Goal: Complete application form

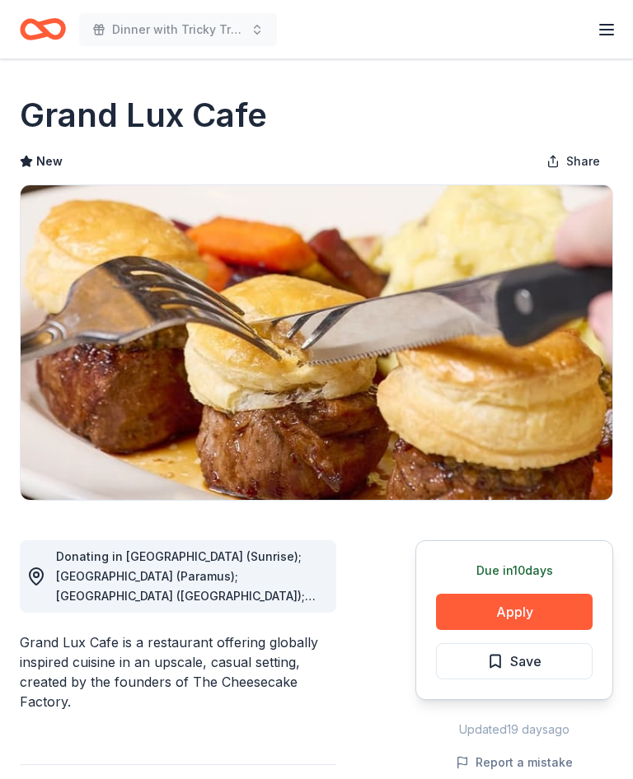
click at [532, 609] on button "Apply" at bounding box center [514, 612] width 157 height 36
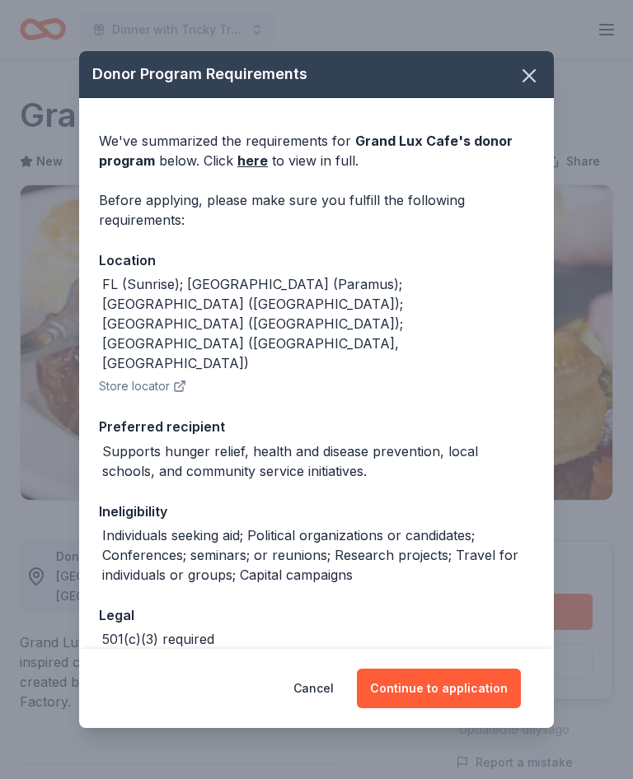
click at [445, 689] on button "Continue to application" at bounding box center [439, 689] width 164 height 40
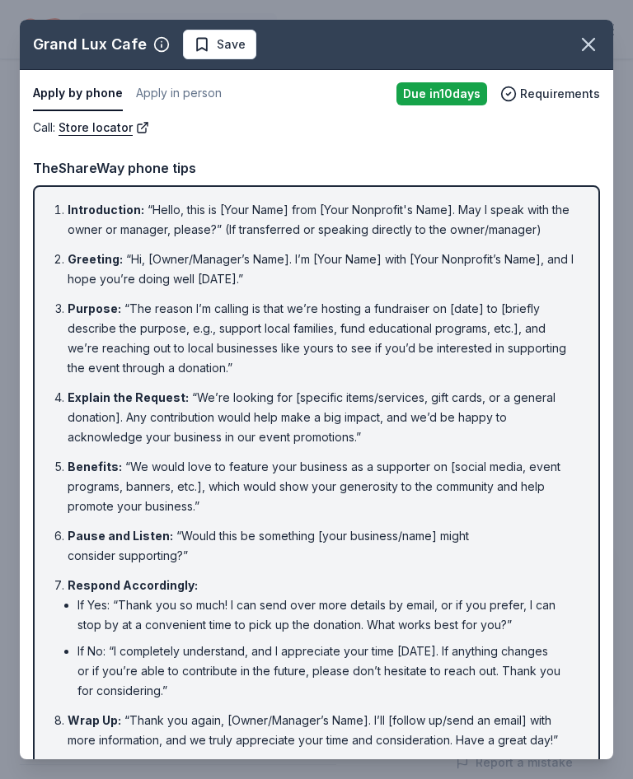
click at [597, 52] on icon "button" at bounding box center [588, 44] width 23 height 23
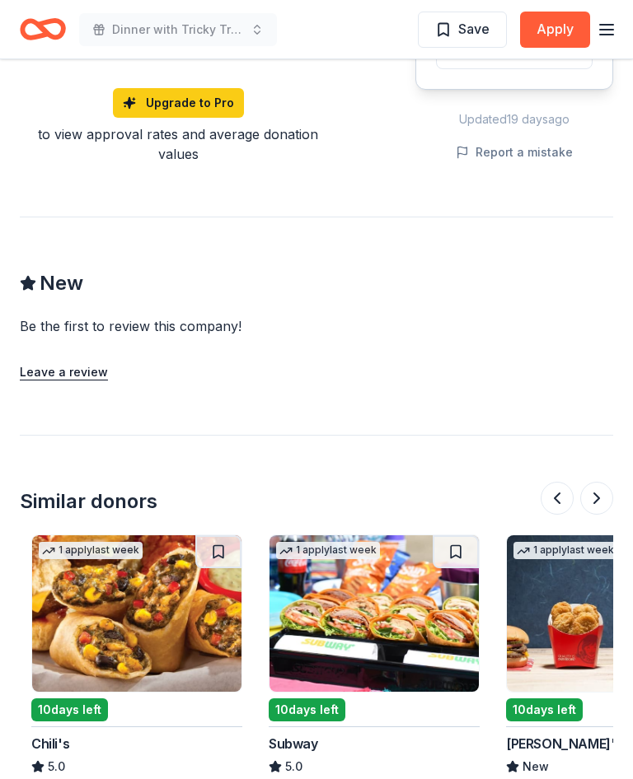
scroll to position [0, 465]
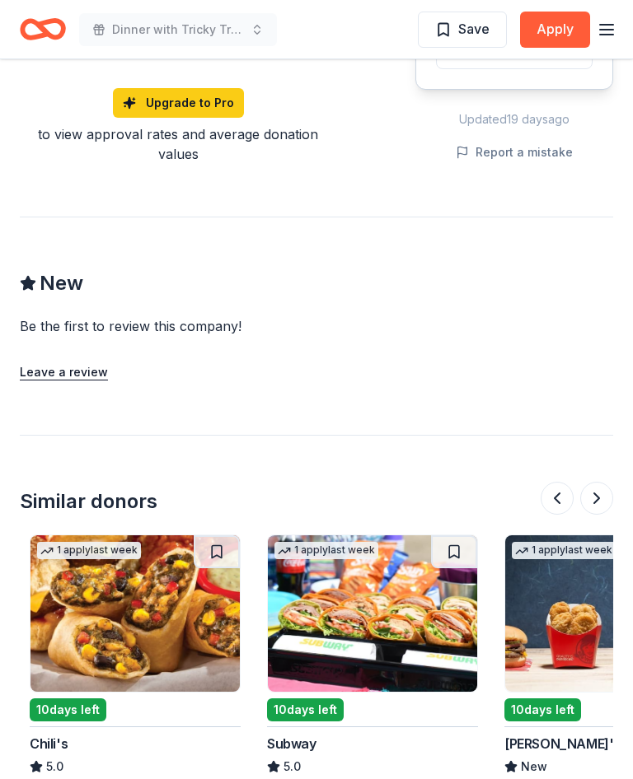
click at [386, 593] on img at bounding box center [372, 613] width 209 height 157
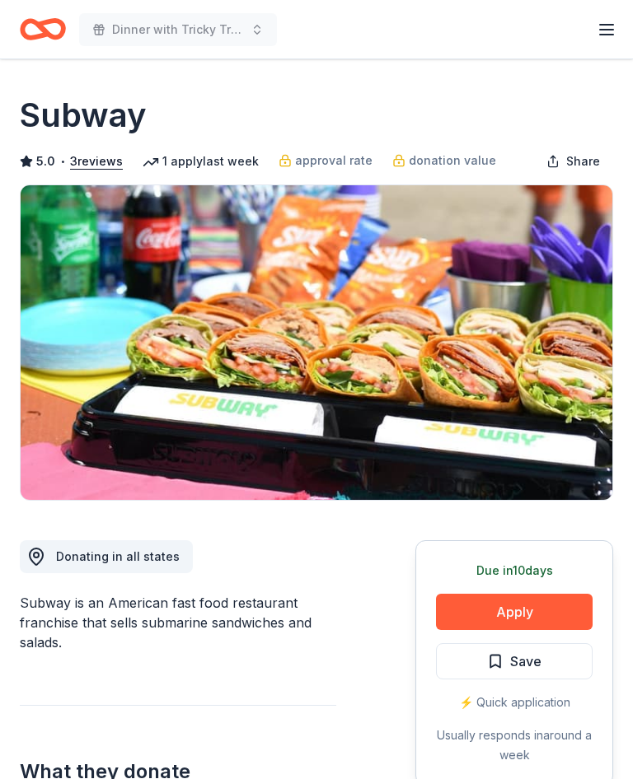
click at [522, 619] on button "Apply" at bounding box center [514, 612] width 157 height 36
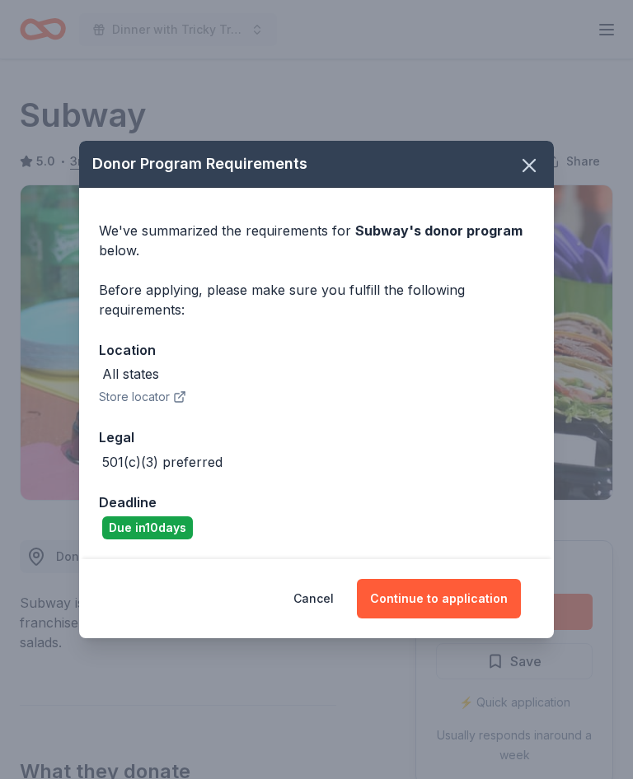
click at [470, 600] on button "Continue to application" at bounding box center [439, 599] width 164 height 40
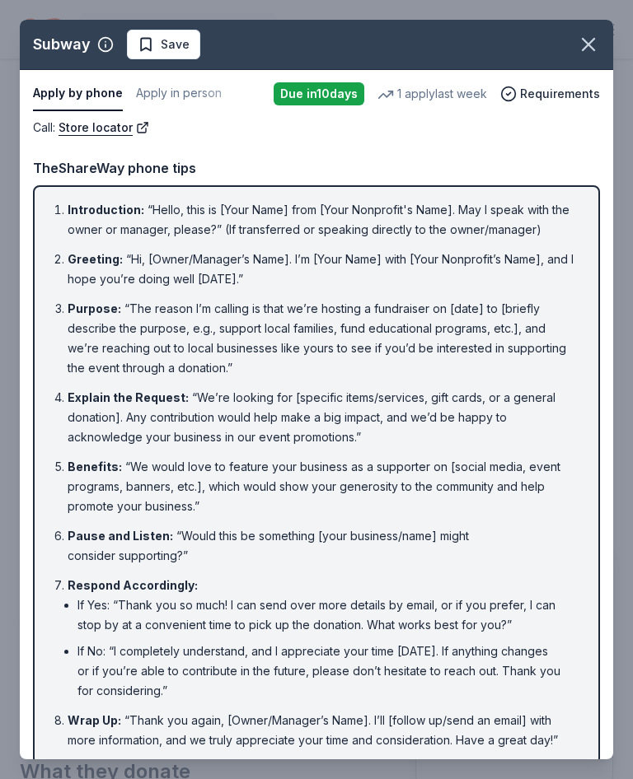
click at [591, 48] on icon "button" at bounding box center [588, 45] width 12 height 12
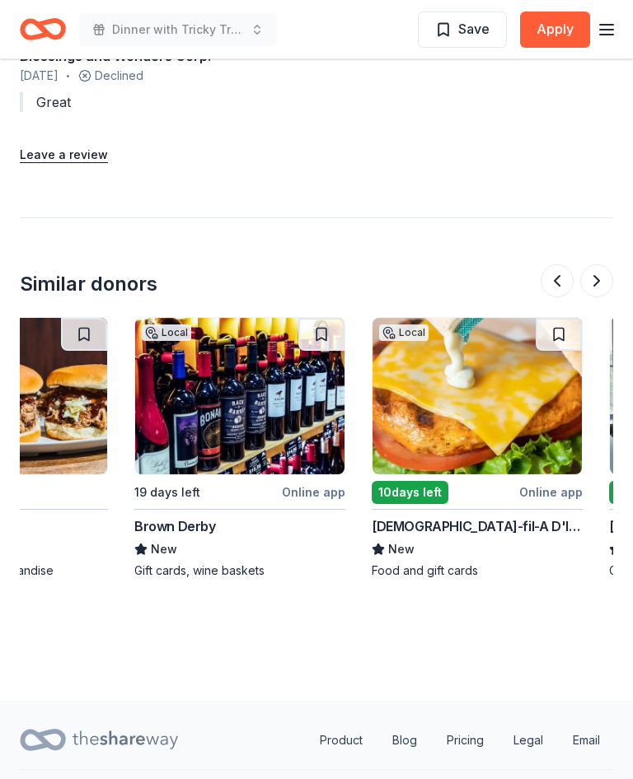
scroll to position [0, 835]
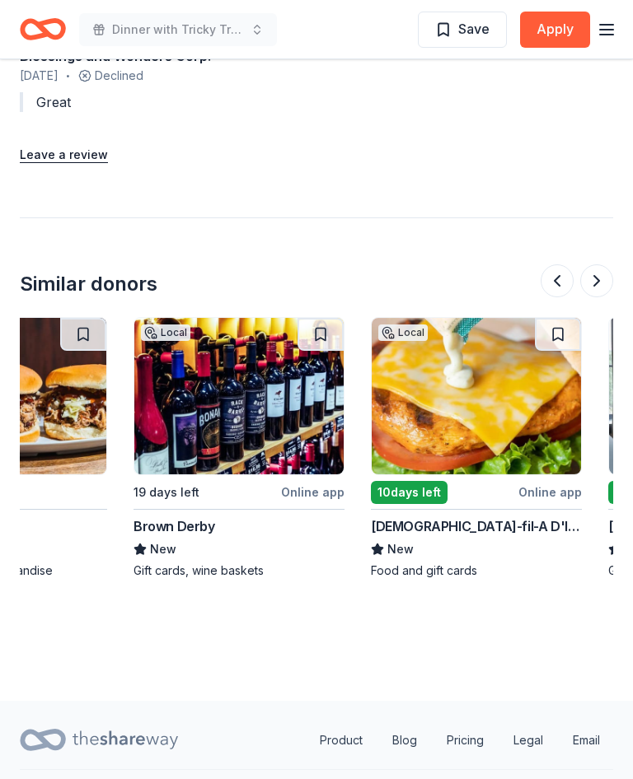
click at [269, 403] on img at bounding box center [238, 396] width 209 height 157
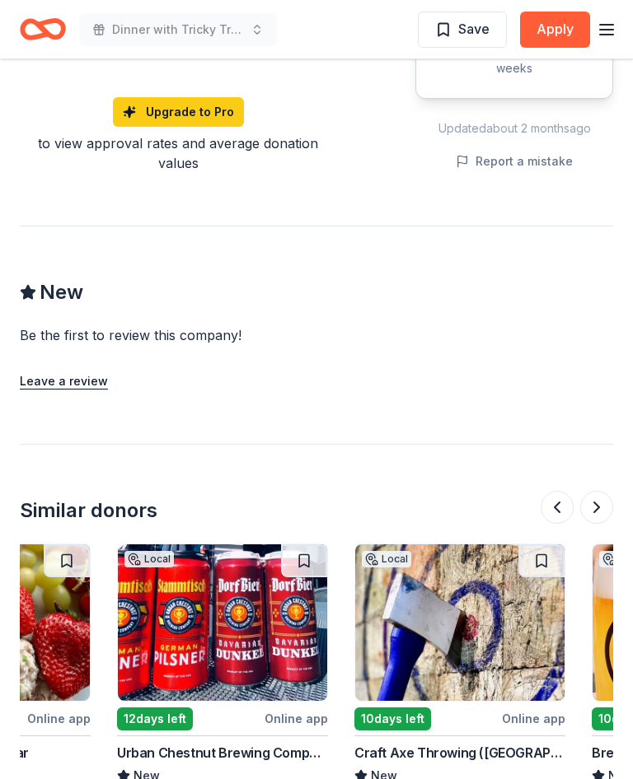
scroll to position [0, 1325]
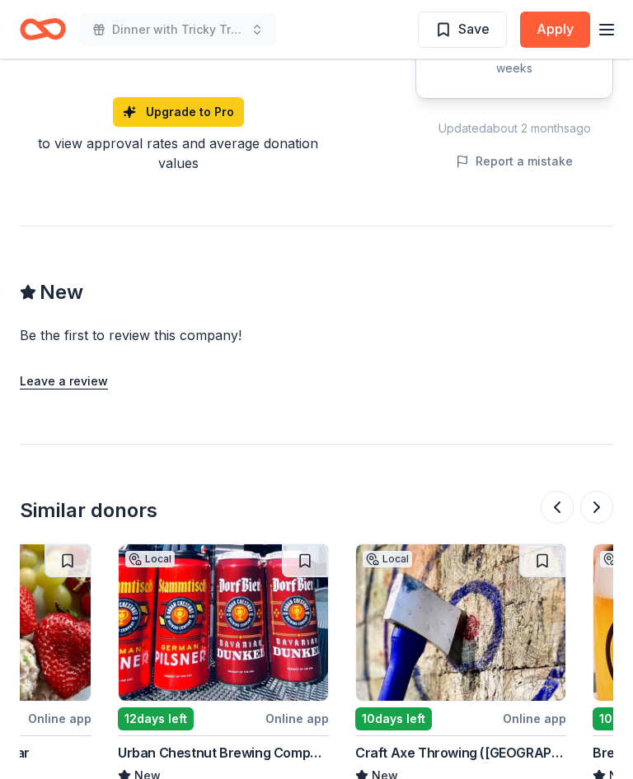
click at [484, 577] on img at bounding box center [460, 622] width 209 height 157
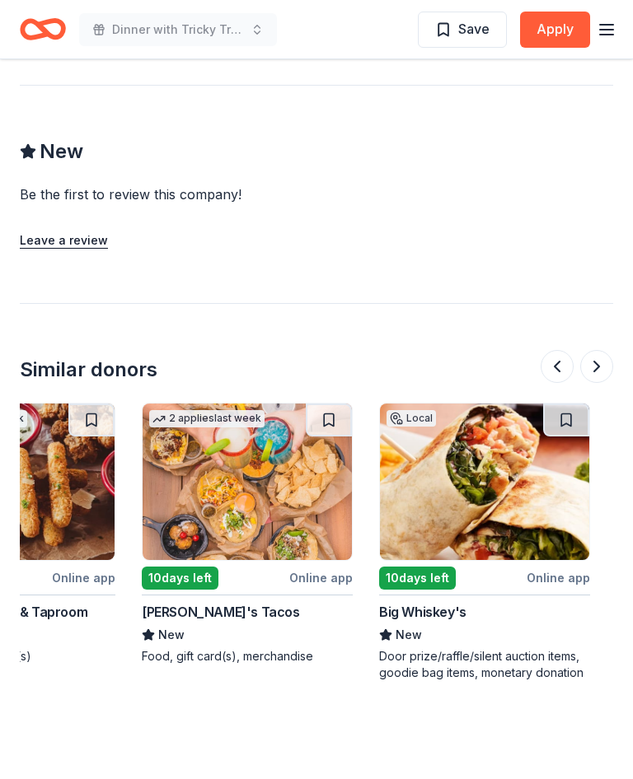
scroll to position [0, 353]
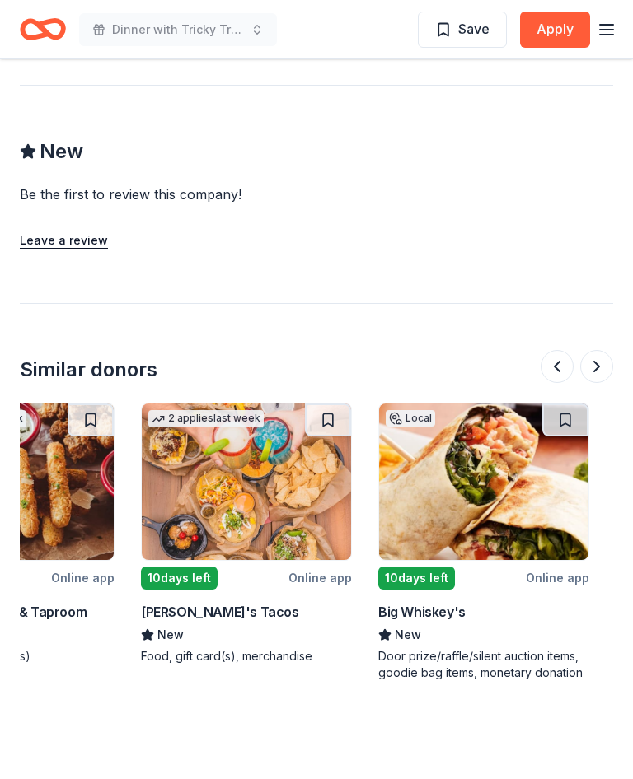
click at [502, 404] on img at bounding box center [483, 482] width 209 height 157
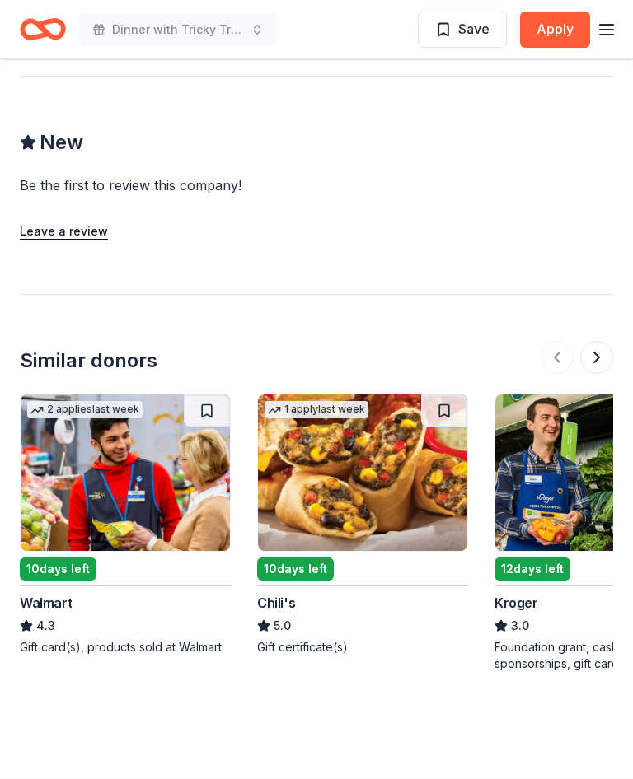
scroll to position [1567, 0]
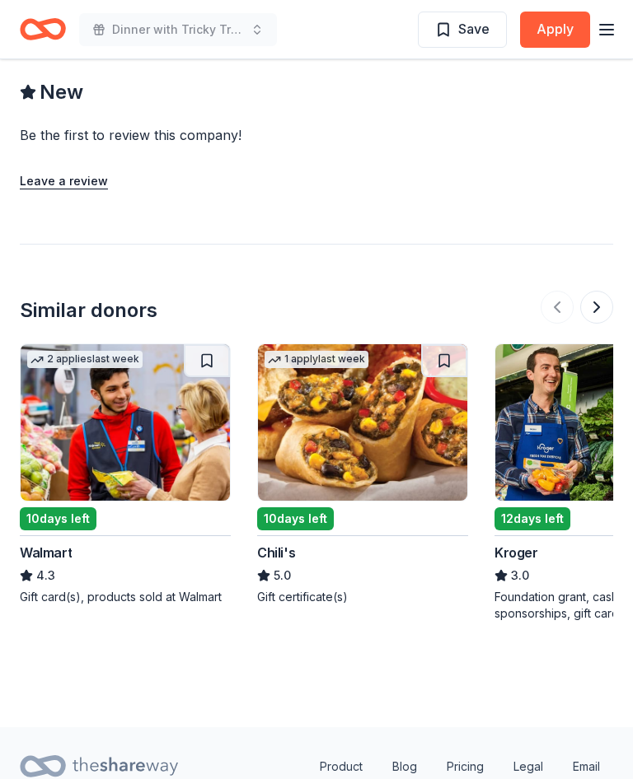
click at [381, 418] on img at bounding box center [362, 422] width 209 height 157
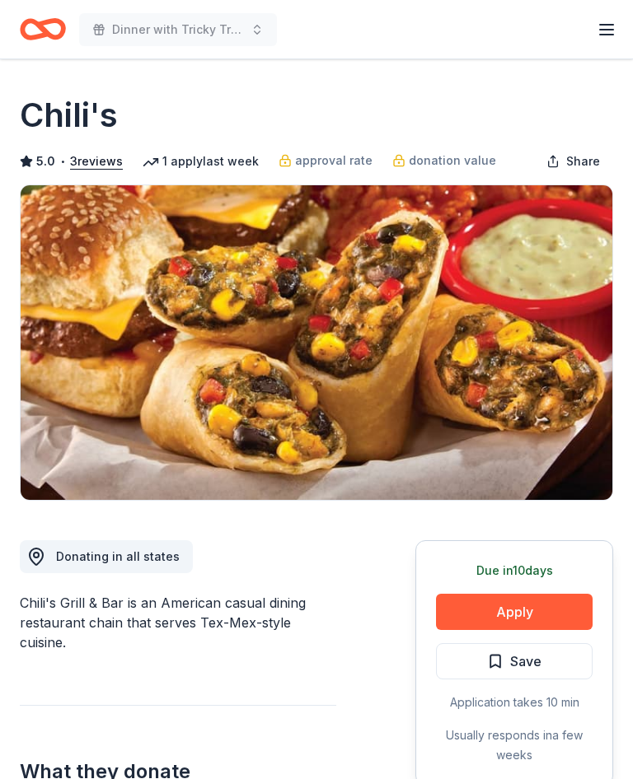
click at [526, 619] on button "Apply" at bounding box center [514, 612] width 157 height 36
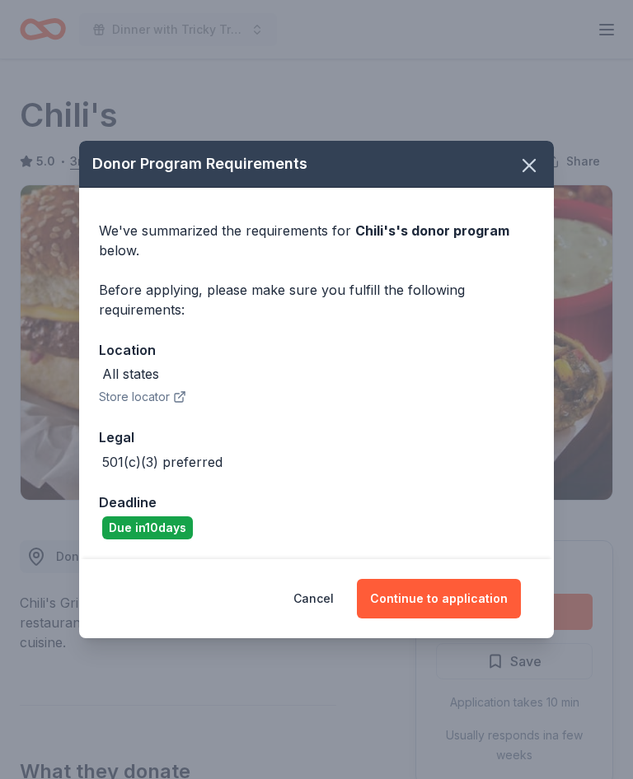
click at [448, 599] on button "Continue to application" at bounding box center [439, 599] width 164 height 40
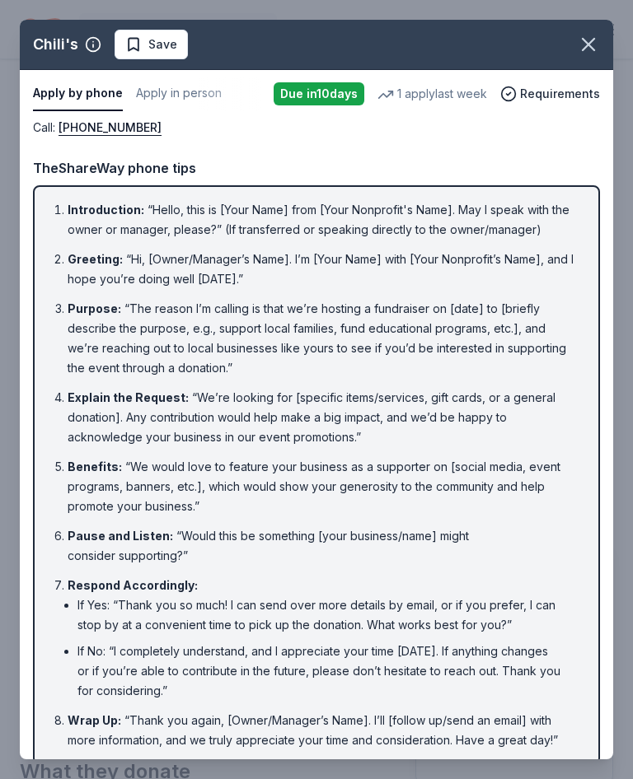
click at [591, 53] on icon "button" at bounding box center [588, 44] width 23 height 23
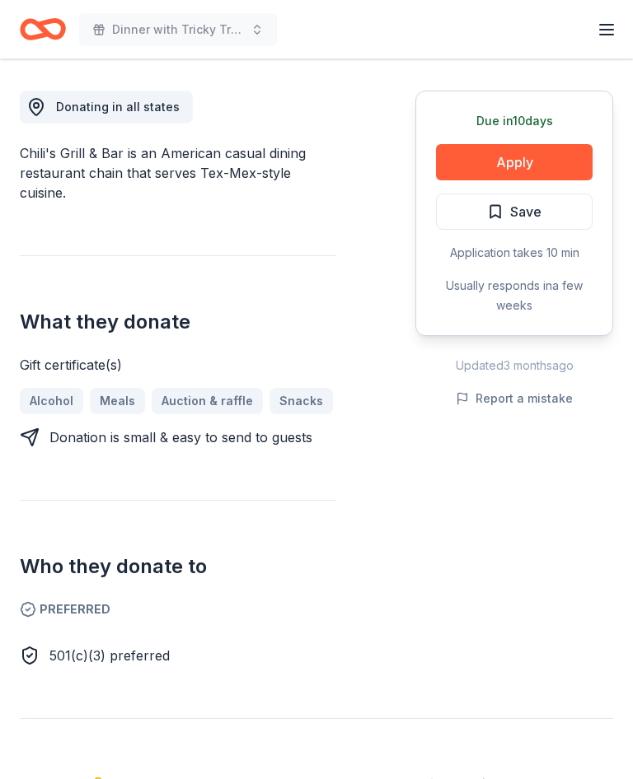
scroll to position [451, 0]
